Goal: Task Accomplishment & Management: Manage account settings

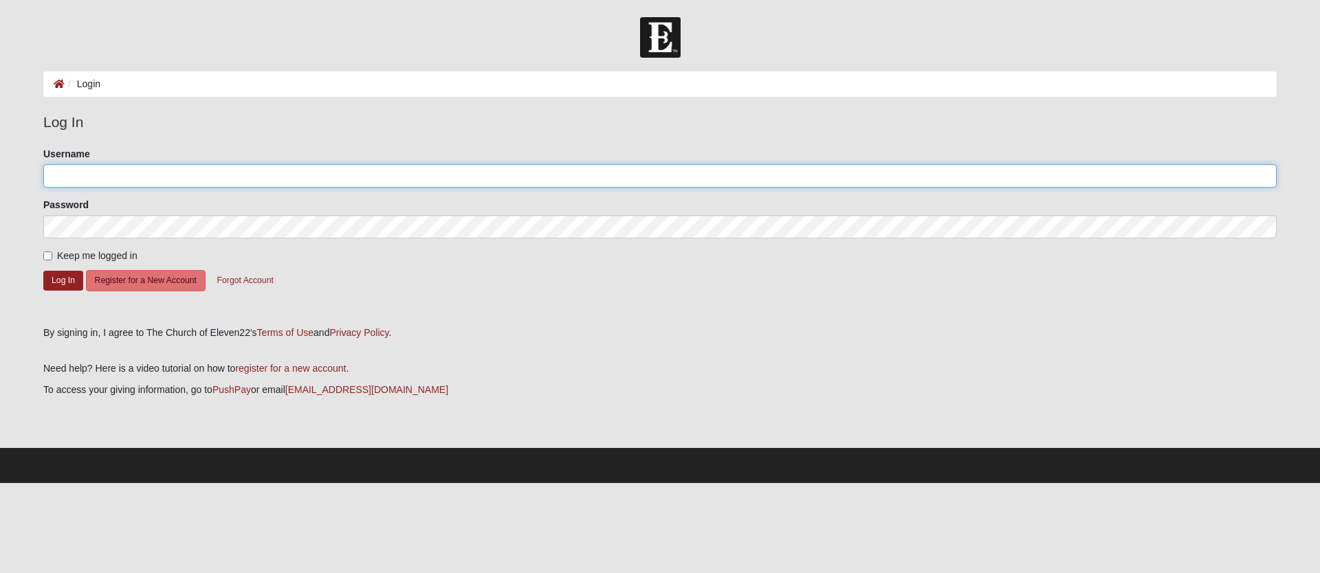
click at [128, 179] on input "Username" at bounding box center [660, 175] width 1234 height 23
type input "parramored"
